Goal: Transaction & Acquisition: Purchase product/service

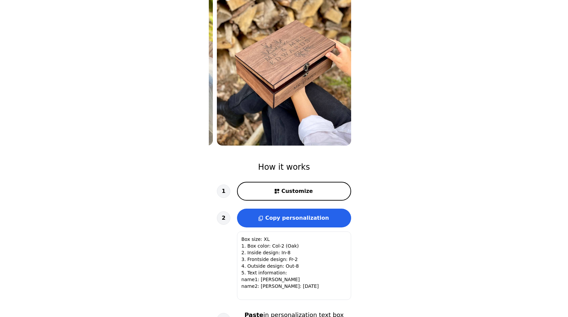
scroll to position [101, 0]
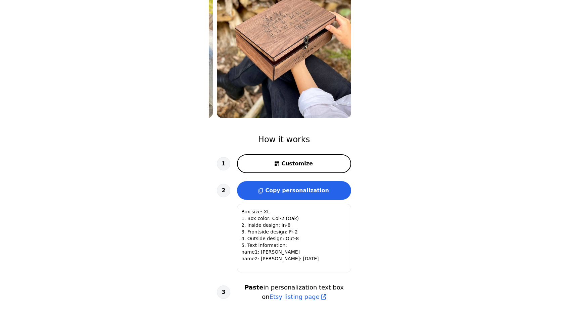
click at [291, 157] on button "Customize" at bounding box center [294, 163] width 114 height 19
type textarea "Box size (S, M, L, XL) 1. Box color (Col-1-4) 2. Inside design (In-1-9) 3. Fron…"
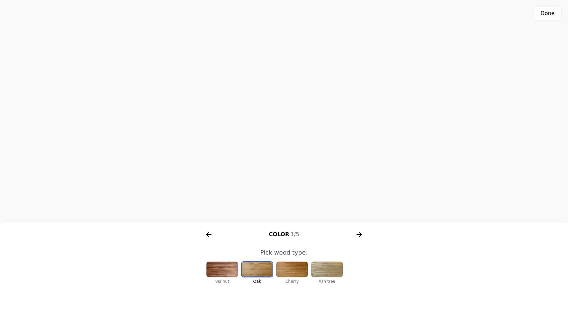
drag, startPoint x: 326, startPoint y: 153, endPoint x: 306, endPoint y: 150, distance: 20.9
click at [311, 151] on div "3D model. Use mouse, touch or arrow keys to move." at bounding box center [284, 111] width 568 height 223
drag, startPoint x: 305, startPoint y: 149, endPoint x: 403, endPoint y: 137, distance: 98.1
click at [403, 137] on div "3D model. Use mouse, touch or arrow keys to move." at bounding box center [284, 111] width 568 height 223
drag, startPoint x: 347, startPoint y: 124, endPoint x: 250, endPoint y: 116, distance: 97.0
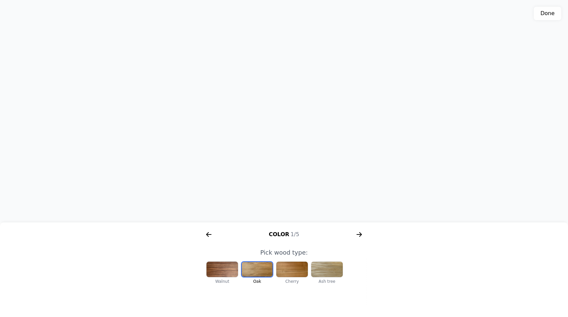
click at [250, 116] on div "3D model. Use mouse, touch or arrow keys to move." at bounding box center [284, 111] width 568 height 223
click at [357, 234] on icon "arrow right short" at bounding box center [358, 234] width 5 height 1
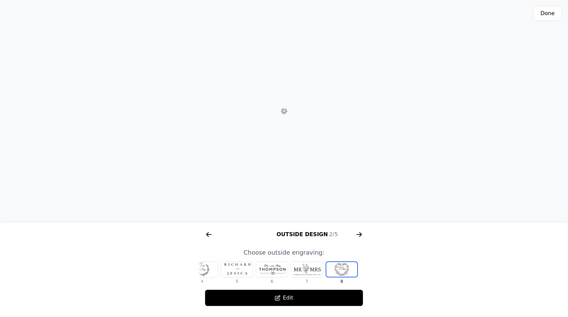
scroll to position [0, 258]
drag, startPoint x: 357, startPoint y: 234, endPoint x: 237, endPoint y: 259, distance: 122.5
click at [331, 237] on div "Color 1/5 Outside Design 2/5 Inside Design 3/5 Frontside 4/5 Size 5/5" at bounding box center [284, 234] width 172 height 16
click at [205, 267] on div at bounding box center [202, 269] width 32 height 15
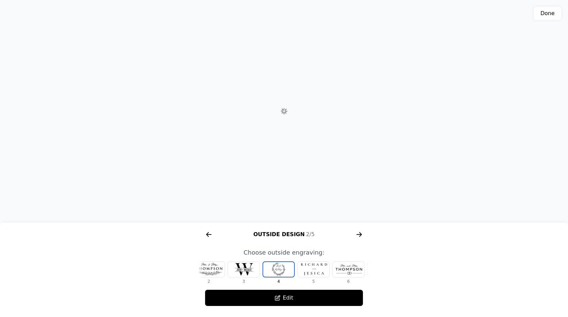
scroll to position [0, 43]
drag, startPoint x: 349, startPoint y: 272, endPoint x: 296, endPoint y: 272, distance: 52.7
click at [298, 273] on div "1 2 3 4 5 6 7 8" at bounding box center [241, 272] width 172 height 23
click at [361, 233] on icon "arrow right short" at bounding box center [359, 234] width 11 height 11
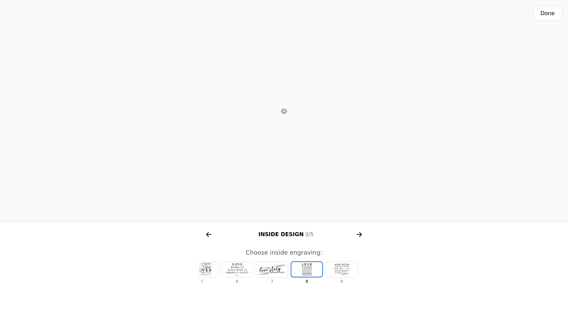
scroll to position [0, 429]
click at [211, 234] on icon "arrow right short" at bounding box center [208, 234] width 11 height 11
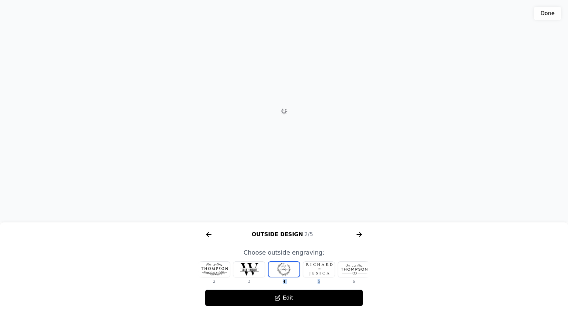
scroll to position [0, 258]
click at [348, 269] on div at bounding box center [354, 269] width 32 height 15
click at [344, 270] on div at bounding box center [354, 269] width 32 height 15
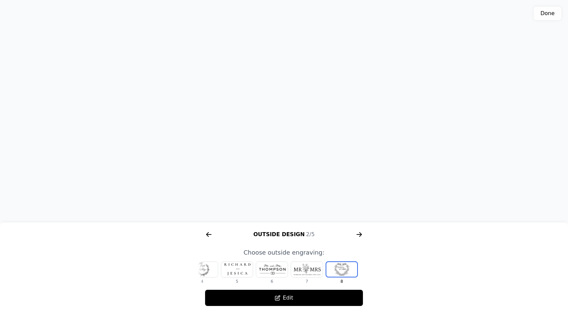
drag, startPoint x: 286, startPoint y: 93, endPoint x: 289, endPoint y: 105, distance: 12.0
click at [289, 105] on div "3D model. Use mouse, touch or arrow keys to move." at bounding box center [284, 111] width 568 height 223
drag, startPoint x: 314, startPoint y: 128, endPoint x: 310, endPoint y: 95, distance: 33.7
click at [310, 95] on div "3D model. Use mouse, touch or arrow keys to move." at bounding box center [284, 111] width 568 height 223
click at [357, 234] on icon "arrow right short" at bounding box center [358, 234] width 5 height 1
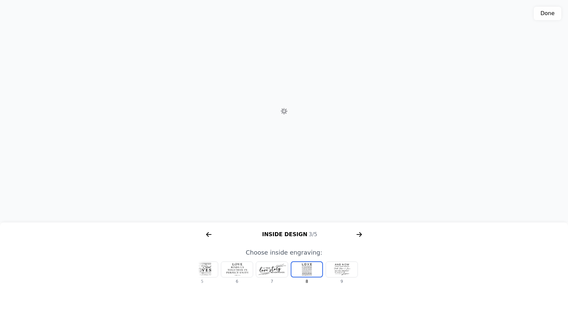
scroll to position [0, 429]
click at [208, 234] on icon "arrow right short" at bounding box center [208, 234] width 5 height 1
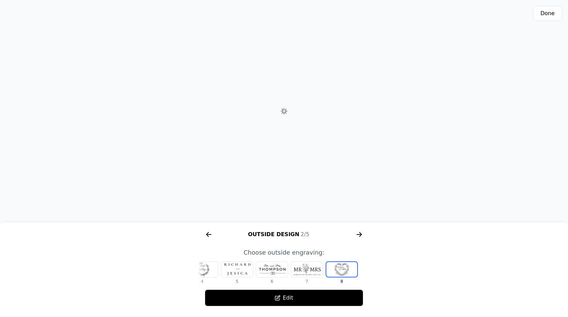
scroll to position [0, 258]
click at [352, 233] on div "Outside Design 2/5" at bounding box center [284, 234] width 172 height 11
click at [358, 234] on icon "arrow right short" at bounding box center [359, 234] width 11 height 11
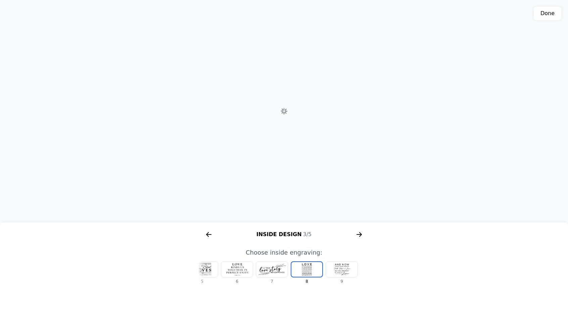
click at [358, 234] on icon "arrow right short" at bounding box center [359, 234] width 11 height 11
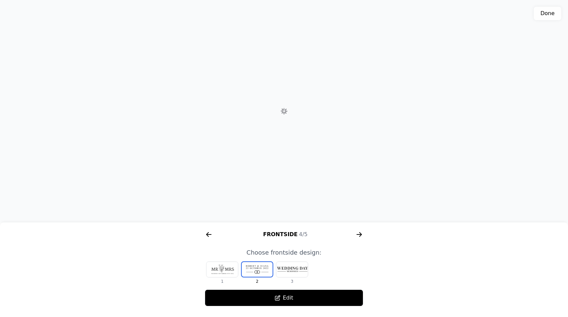
scroll to position [0, 601]
click at [220, 270] on div at bounding box center [222, 269] width 32 height 15
click at [262, 264] on div at bounding box center [257, 269] width 32 height 15
click at [347, 234] on div "Frontside 4/5" at bounding box center [284, 234] width 172 height 11
click at [358, 235] on icon "arrow right short" at bounding box center [358, 234] width 5 height 1
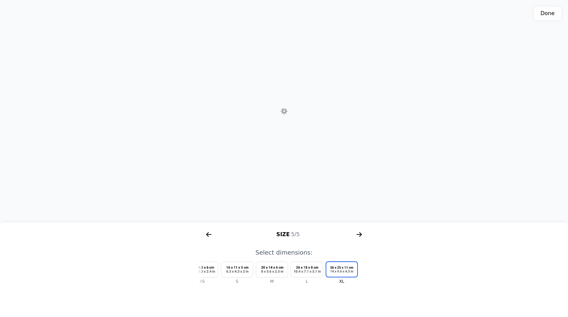
scroll to position [0, 773]
click at [210, 237] on icon "arrow right short" at bounding box center [208, 234] width 11 height 11
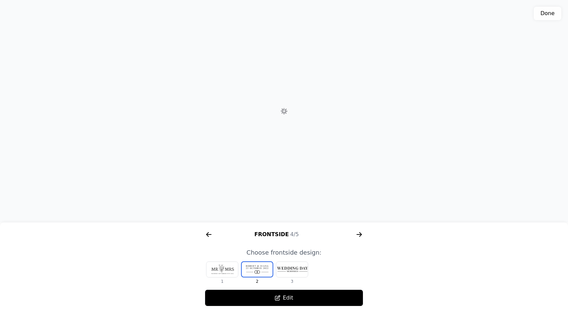
scroll to position [0, 601]
click at [354, 237] on icon "arrow right short" at bounding box center [359, 234] width 11 height 11
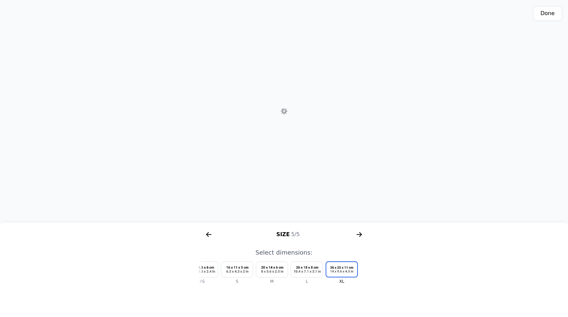
scroll to position [0, 773]
click at [211, 237] on icon "arrow right short" at bounding box center [208, 234] width 11 height 11
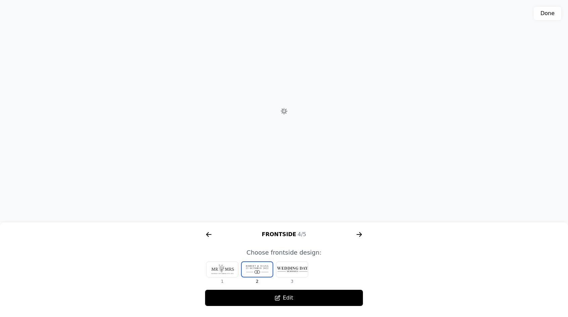
click at [211, 237] on icon "arrow right short" at bounding box center [208, 234] width 11 height 11
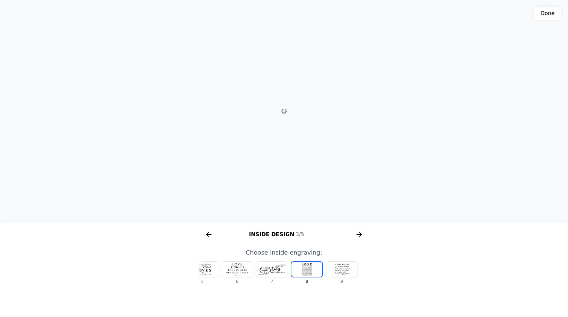
click at [211, 237] on icon "arrow right short" at bounding box center [208, 234] width 11 height 11
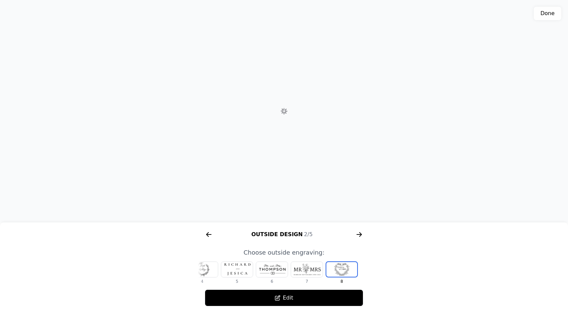
scroll to position [0, 258]
drag, startPoint x: 211, startPoint y: 237, endPoint x: 214, endPoint y: 227, distance: 10.1
click at [214, 227] on div "Color 1/5 Outside Design 2/5 Inside Design 3/5 Frontside 4/5 Size 5/5" at bounding box center [284, 234] width 172 height 16
click at [210, 240] on icon "arrow right short" at bounding box center [208, 234] width 11 height 11
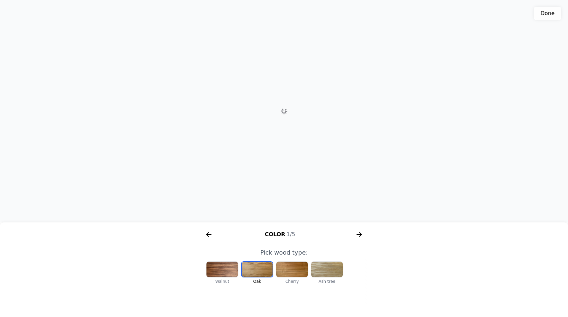
scroll to position [0, 86]
click at [333, 264] on div at bounding box center [327, 269] width 32 height 15
click at [278, 263] on div at bounding box center [292, 269] width 32 height 15
click at [251, 263] on div at bounding box center [257, 269] width 32 height 15
click at [231, 268] on div at bounding box center [222, 269] width 32 height 15
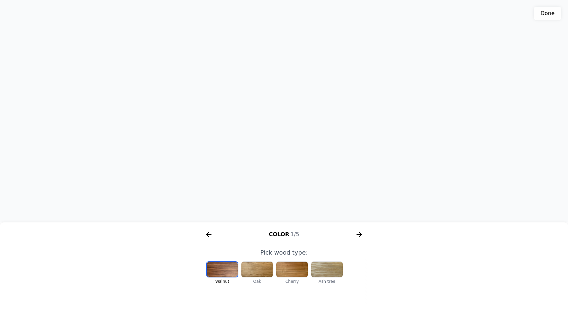
click at [256, 269] on div at bounding box center [257, 269] width 32 height 15
click at [288, 267] on div at bounding box center [292, 269] width 32 height 15
click at [265, 266] on div at bounding box center [257, 269] width 32 height 15
click at [355, 233] on icon "arrow right short" at bounding box center [359, 234] width 11 height 11
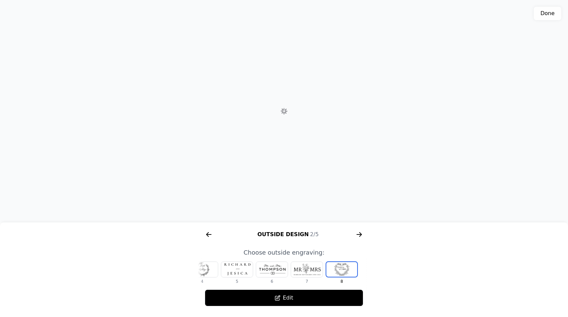
scroll to position [0, 258]
click at [307, 269] on div at bounding box center [307, 269] width 32 height 15
click at [282, 268] on div at bounding box center [272, 269] width 32 height 15
click at [256, 270] on div at bounding box center [249, 269] width 32 height 15
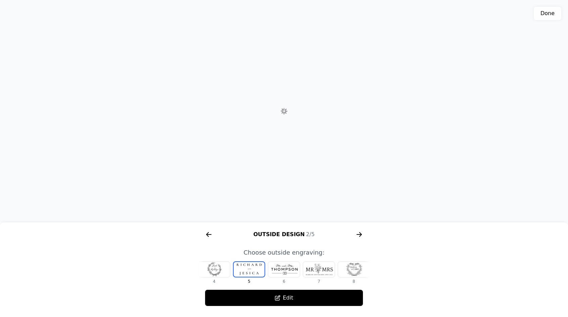
scroll to position [0, 78]
click at [240, 273] on div at bounding box center [249, 269] width 32 height 15
click at [255, 270] on div at bounding box center [249, 269] width 32 height 15
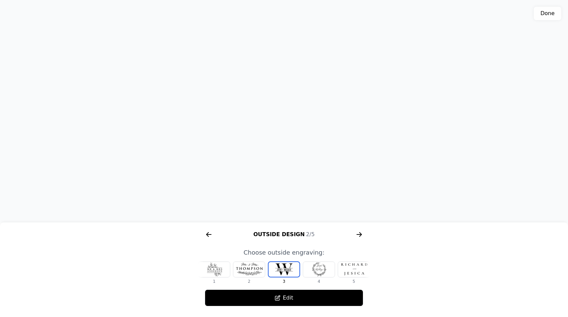
click at [253, 269] on div at bounding box center [249, 269] width 32 height 15
click at [237, 270] on div at bounding box center [222, 269] width 32 height 15
click at [255, 269] on div at bounding box center [257, 269] width 32 height 15
click at [235, 266] on div at bounding box center [222, 269] width 32 height 15
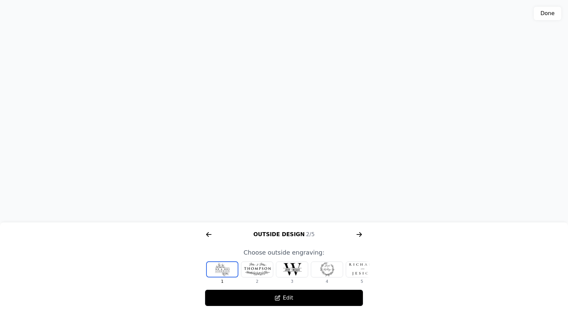
click at [249, 267] on div at bounding box center [257, 269] width 32 height 15
click at [212, 235] on icon "arrow right short" at bounding box center [208, 234] width 11 height 11
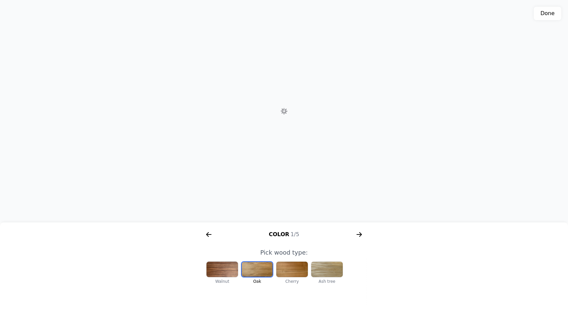
click at [354, 238] on icon "arrow right short" at bounding box center [359, 234] width 11 height 11
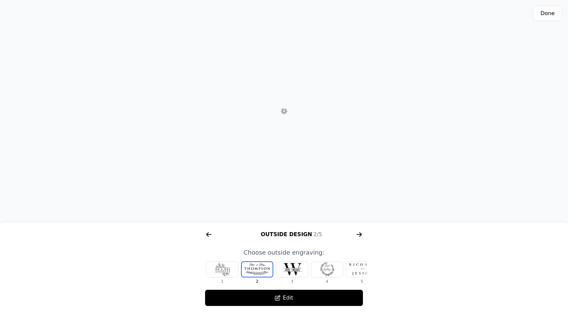
scroll to position [0, 258]
click at [280, 295] on icon at bounding box center [277, 297] width 5 height 5
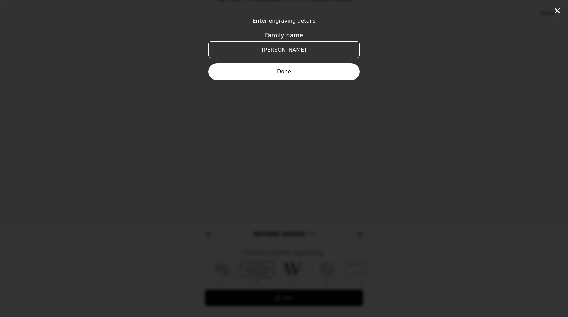
click at [297, 50] on input "[PERSON_NAME]" at bounding box center [283, 49] width 151 height 17
type input "w"
type input "WARUI"
click at [297, 69] on button "Done" at bounding box center [283, 71] width 151 height 17
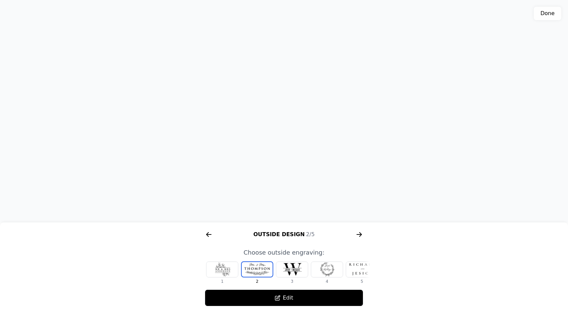
click at [402, 162] on div "3D model. Use mouse, touch or arrow keys to move." at bounding box center [284, 111] width 568 height 223
drag, startPoint x: 358, startPoint y: 270, endPoint x: 342, endPoint y: 270, distance: 16.4
click at [341, 270] on div "1 2 3 4 5 6 7 8" at bounding box center [284, 272] width 172 height 23
click at [353, 269] on div at bounding box center [362, 269] width 32 height 15
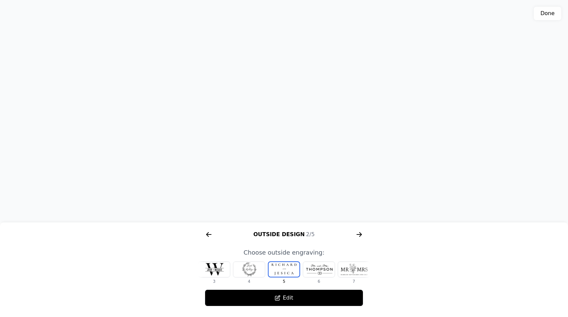
click at [328, 272] on div at bounding box center [319, 269] width 32 height 15
click at [348, 272] on div at bounding box center [354, 269] width 32 height 15
click at [277, 272] on div at bounding box center [272, 269] width 32 height 15
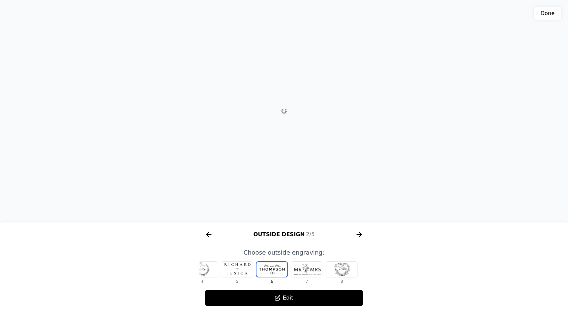
scroll to position [0, 113]
drag, startPoint x: 280, startPoint y: 270, endPoint x: 335, endPoint y: 272, distance: 54.7
click at [335, 272] on div "1 2 3 4 5 6 7 8" at bounding box center [284, 270] width 172 height 27
click at [250, 273] on div at bounding box center [249, 269] width 32 height 15
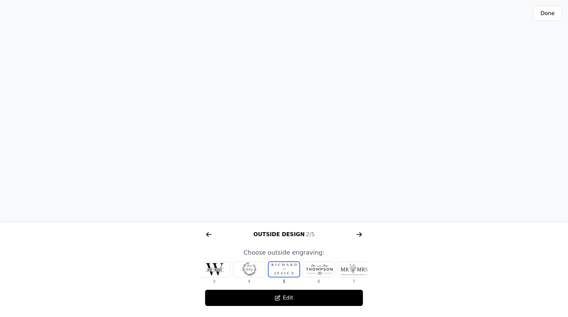
click at [358, 239] on icon "arrow right short" at bounding box center [359, 234] width 11 height 11
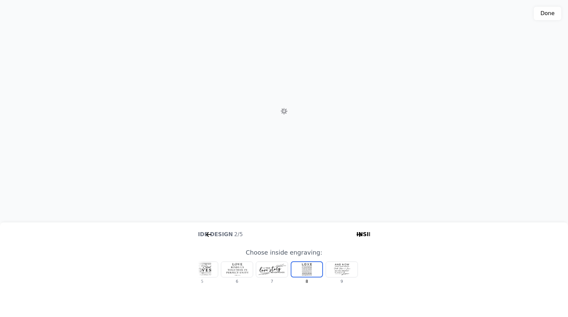
click at [358, 239] on icon "arrow right short" at bounding box center [359, 234] width 11 height 11
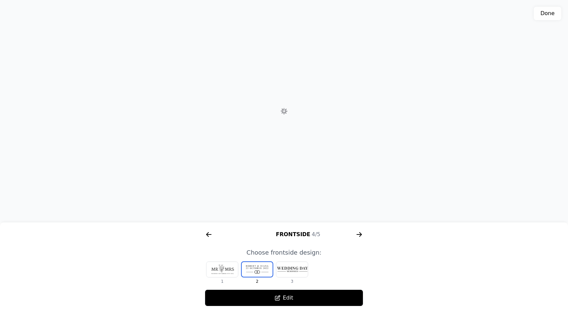
scroll to position [0, 601]
click at [231, 273] on div at bounding box center [222, 269] width 32 height 15
click at [288, 296] on button "Edit" at bounding box center [284, 298] width 158 height 17
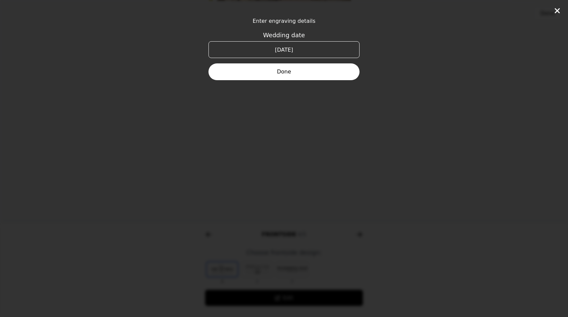
click at [558, 14] on icon at bounding box center [557, 11] width 8 height 8
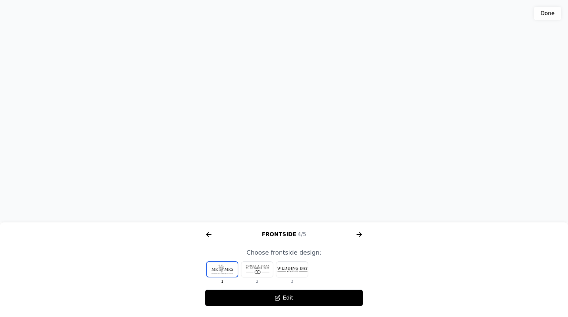
click at [259, 270] on div at bounding box center [257, 269] width 32 height 15
click at [205, 230] on icon "arrow right short" at bounding box center [208, 234] width 11 height 11
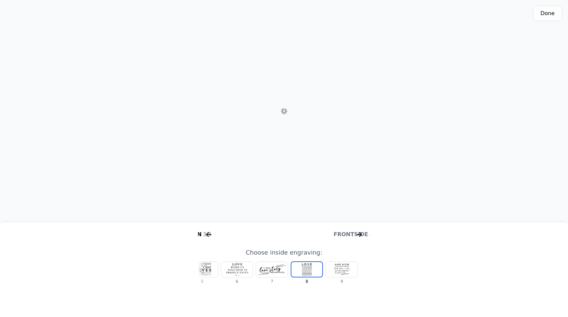
click at [205, 230] on icon "arrow right short" at bounding box center [208, 234] width 11 height 11
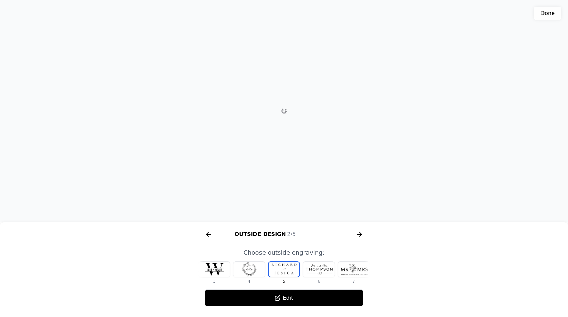
scroll to position [0, 258]
click at [250, 271] on div at bounding box center [249, 269] width 32 height 15
click at [197, 273] on div "Color 1/5 Outside Design 2/5 Inside Design 3/5 Frontside 4/5 Size 5/5 Pick wood…" at bounding box center [284, 266] width 568 height 80
click at [205, 271] on div at bounding box center [214, 269] width 32 height 15
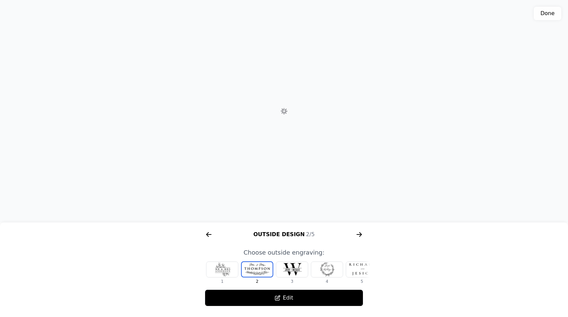
scroll to position [0, 0]
drag, startPoint x: 314, startPoint y: 170, endPoint x: 107, endPoint y: 131, distance: 211.3
click at [107, 131] on div "3D model. Use mouse, touch or arrow keys to move." at bounding box center [284, 111] width 568 height 223
drag, startPoint x: 272, startPoint y: 116, endPoint x: 259, endPoint y: 137, distance: 25.0
click at [259, 137] on div "3D model. Use mouse, touch or arrow keys to move." at bounding box center [284, 111] width 568 height 223
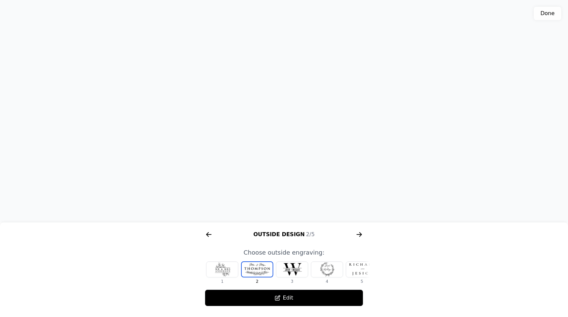
click at [357, 240] on icon "arrow right short" at bounding box center [359, 234] width 11 height 11
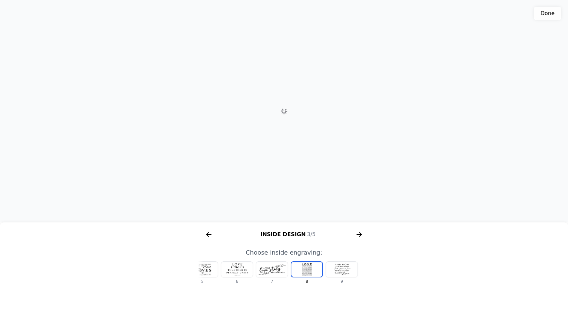
scroll to position [0, 429]
drag, startPoint x: 271, startPoint y: 121, endPoint x: 289, endPoint y: 124, distance: 18.0
click at [289, 124] on div "3D model. Use mouse, touch or arrow keys to move." at bounding box center [284, 111] width 568 height 223
click at [336, 263] on div at bounding box center [342, 269] width 32 height 15
click at [273, 266] on div at bounding box center [272, 269] width 32 height 15
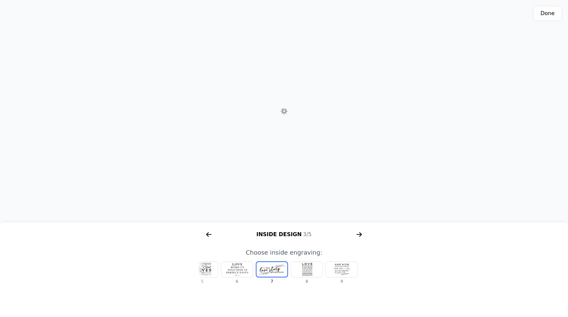
scroll to position [0, 148]
click at [254, 271] on div at bounding box center [249, 269] width 32 height 15
drag, startPoint x: 327, startPoint y: 194, endPoint x: 325, endPoint y: 239, distance: 44.6
click at [325, 223] on div "3D model. Use mouse, touch or arrow keys to move." at bounding box center [284, 111] width 568 height 223
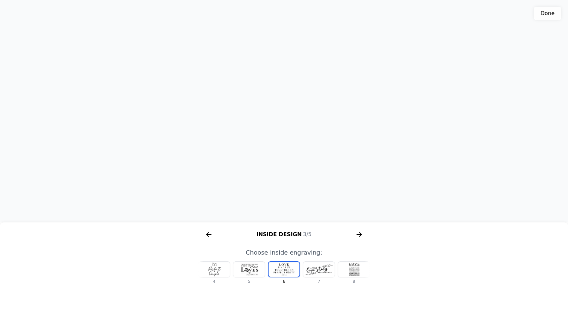
drag, startPoint x: 307, startPoint y: 173, endPoint x: 310, endPoint y: 182, distance: 8.8
click at [310, 182] on div "3D model. Use mouse, touch or arrow keys to move." at bounding box center [284, 111] width 568 height 223
